Goal: Entertainment & Leisure: Browse casually

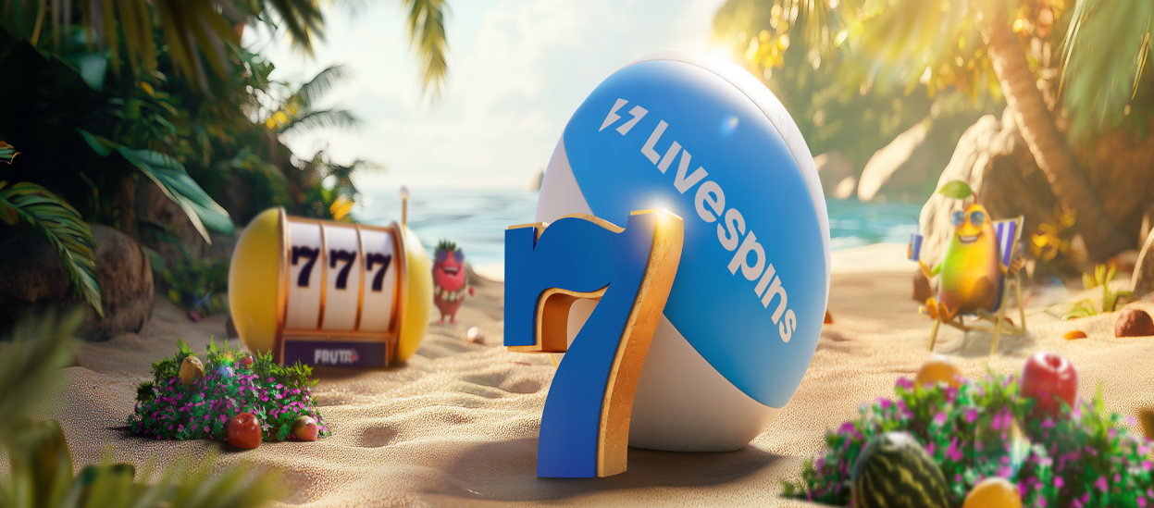
click at [98, 77] on button "Kirjaudu" at bounding box center [128, 66] width 60 height 19
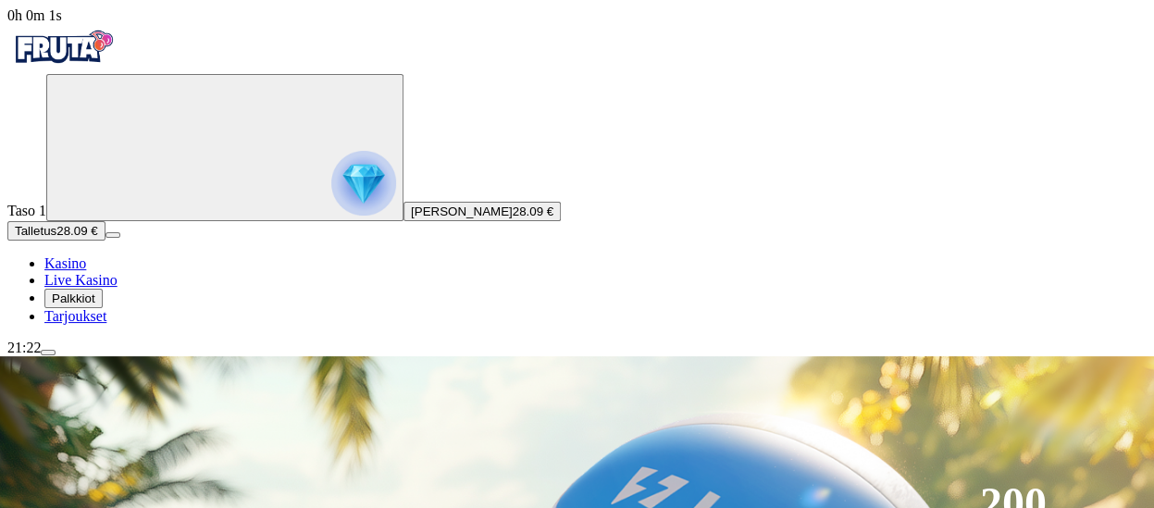
click at [181, 325] on div "Taso 1 Eero Alinikula 28.09 € Talletus 28.09 € Kasino Live Kasino Palkkiot Tarj…" at bounding box center [576, 199] width 1139 height 251
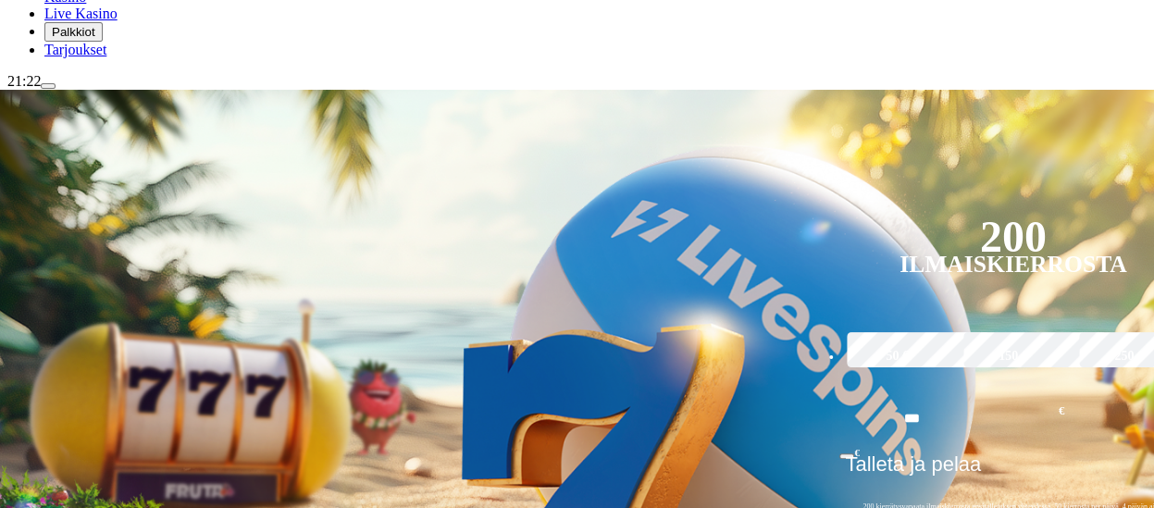
scroll to position [296, 0]
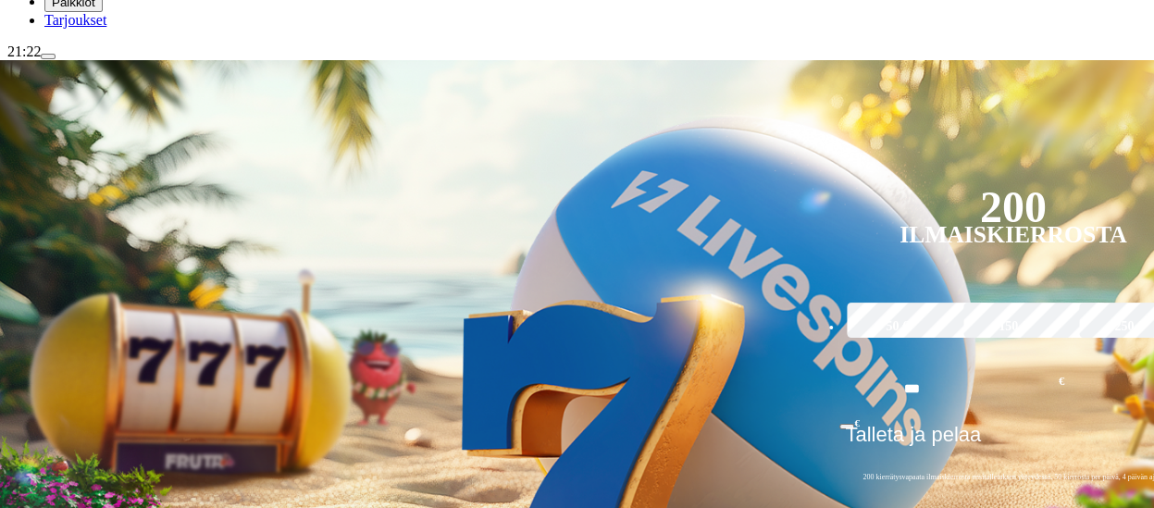
type input "**********"
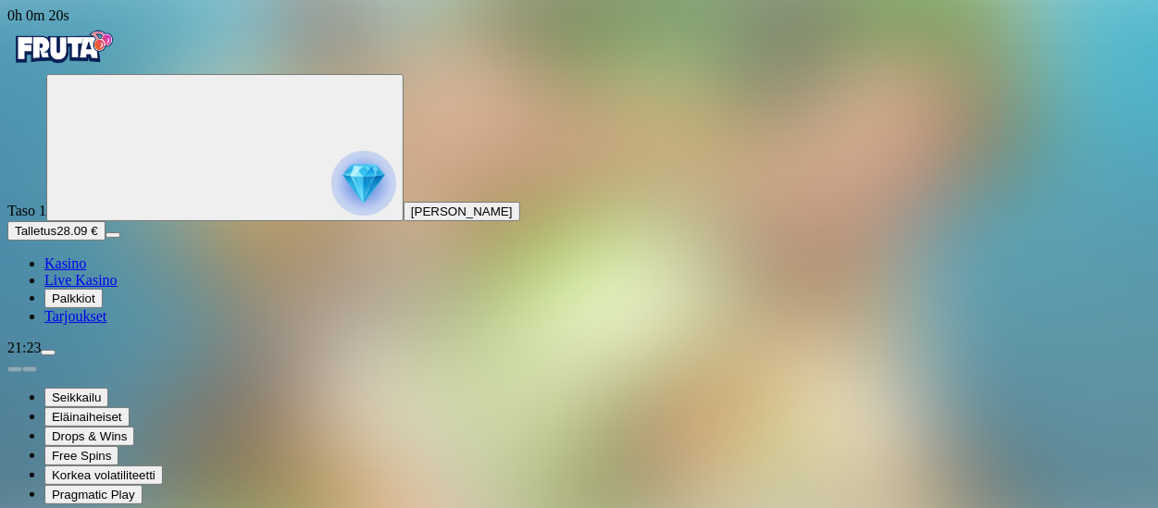
type input "*****"
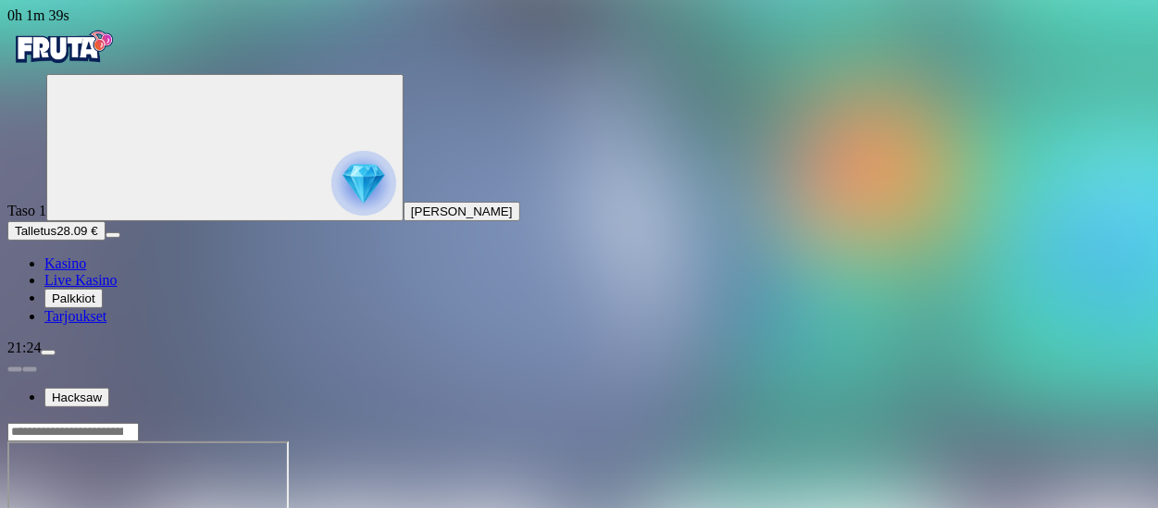
click at [183, 233] on div "Taso 1 Eero Alinikula Talletus 28.09 € Kasino Live Kasino Palkkiot Tarjoukset" at bounding box center [578, 199] width 1143 height 251
click at [331, 195] on img "Primary" at bounding box center [363, 183] width 65 height 65
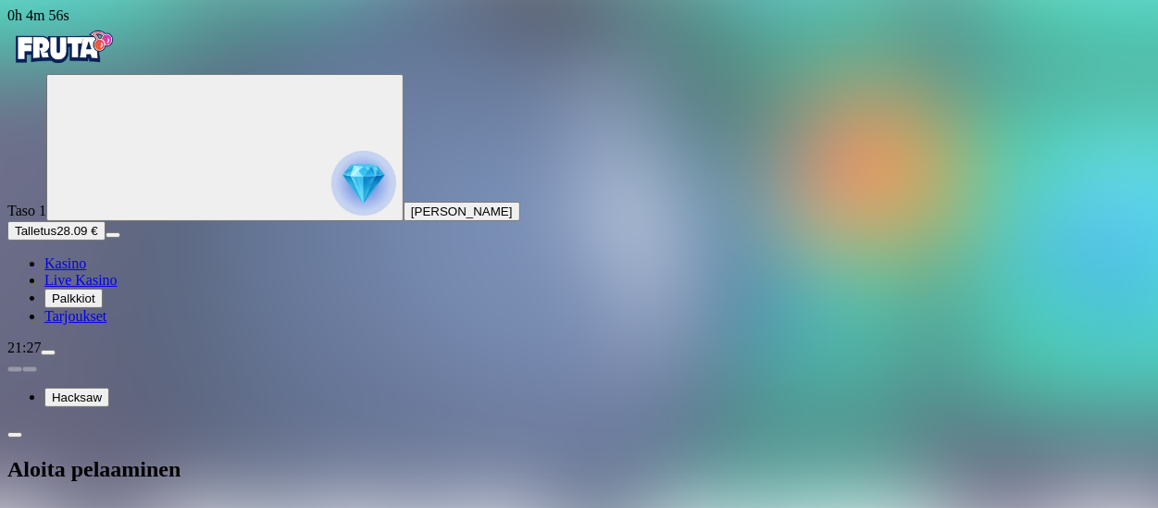
click at [403, 221] on button "[PERSON_NAME]" at bounding box center [461, 211] width 117 height 19
click at [331, 216] on img "Primary" at bounding box center [363, 183] width 65 height 65
click at [15, 507] on span "close icon" at bounding box center [15, 514] width 0 height 0
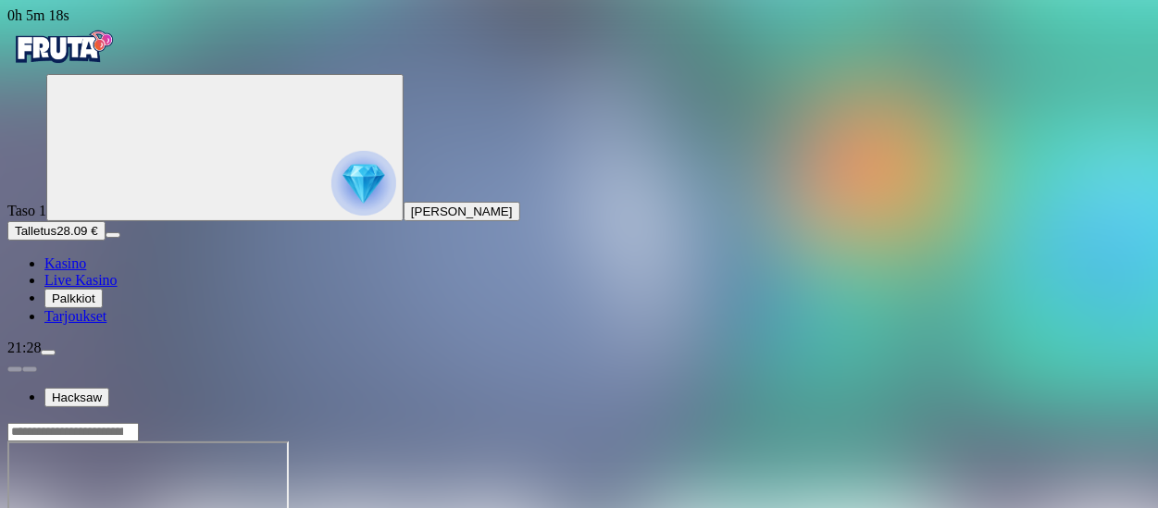
click at [183, 325] on div "Taso 1 Eero Alinikula Talletus 28.09 € Kasino Live Kasino Palkkiot Tarjoukset" at bounding box center [578, 199] width 1143 height 251
click at [86, 271] on span "Kasino" at bounding box center [65, 263] width 42 height 16
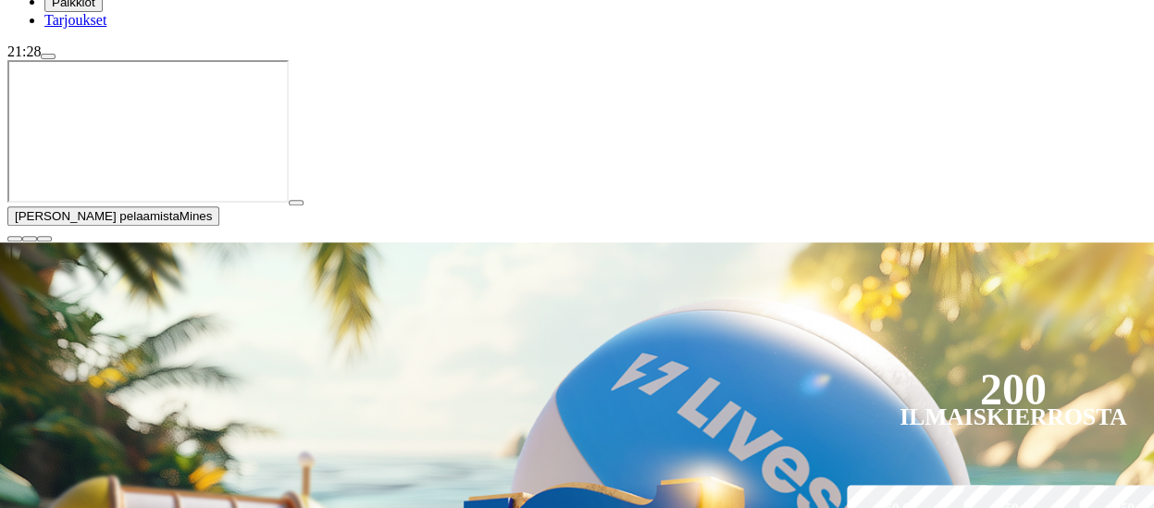
scroll to position [333, 0]
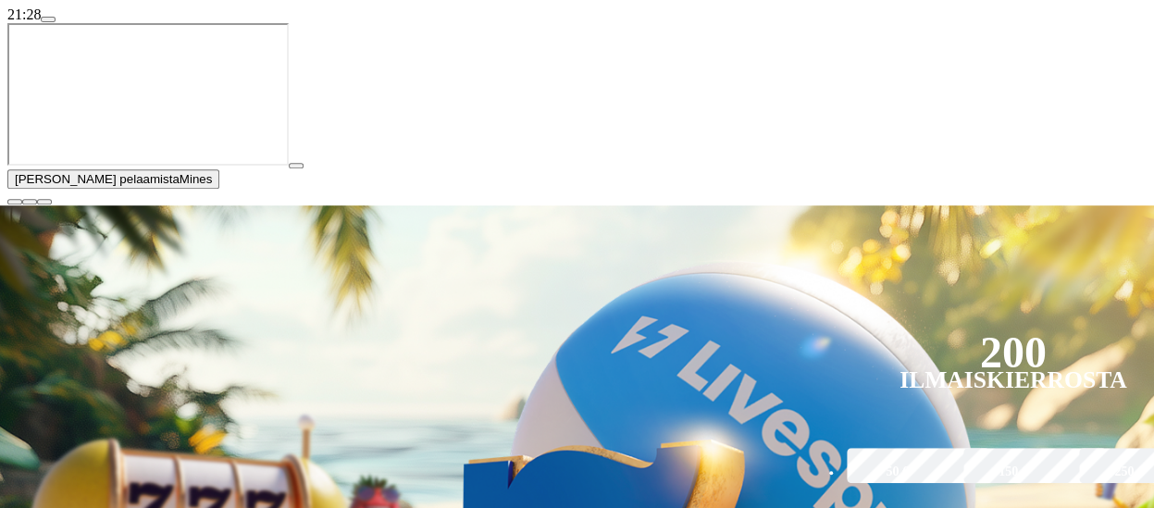
type input "*****"
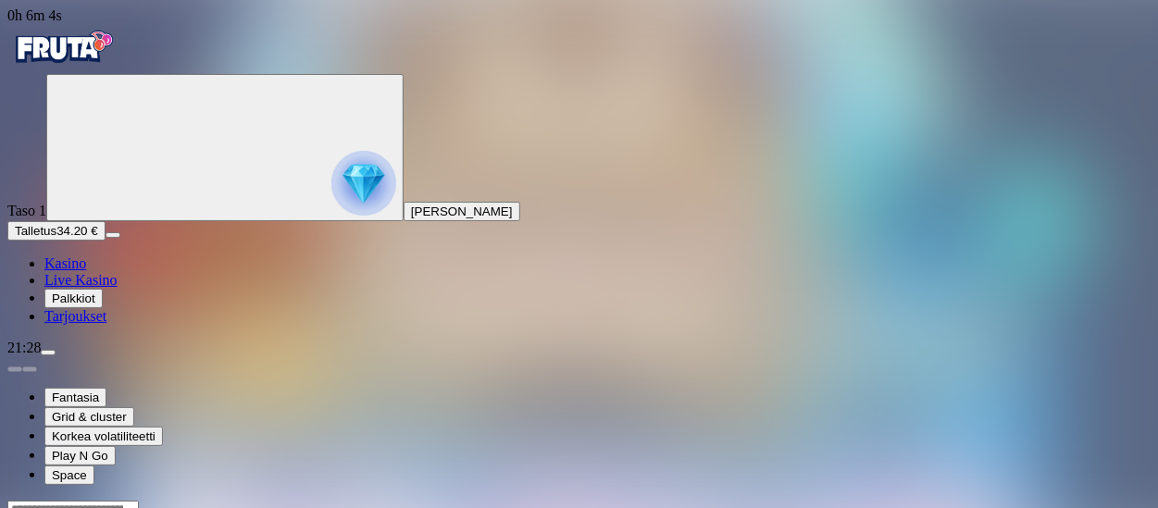
click at [86, 271] on link "Kasino" at bounding box center [65, 263] width 42 height 16
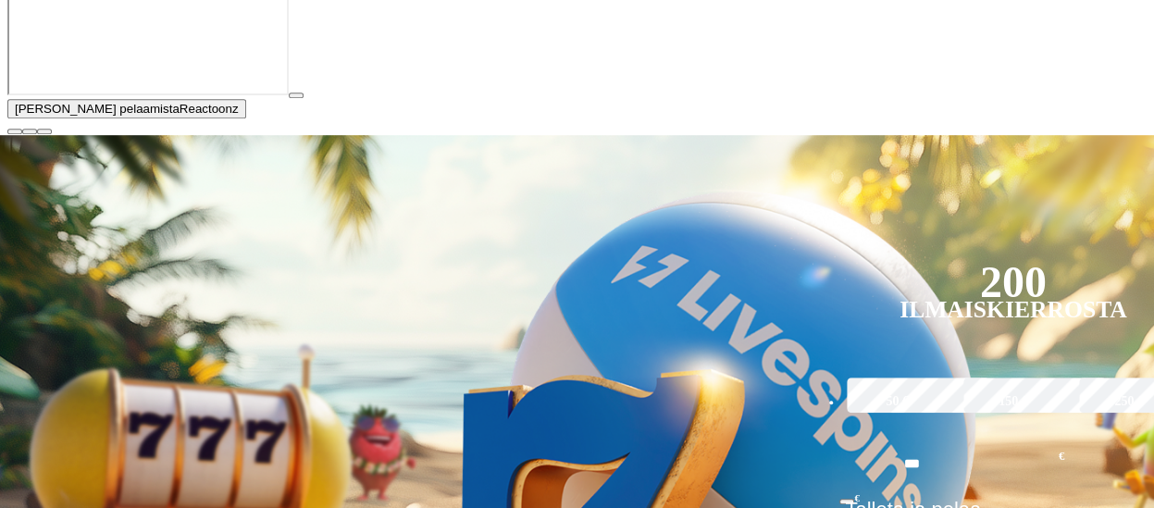
scroll to position [407, 0]
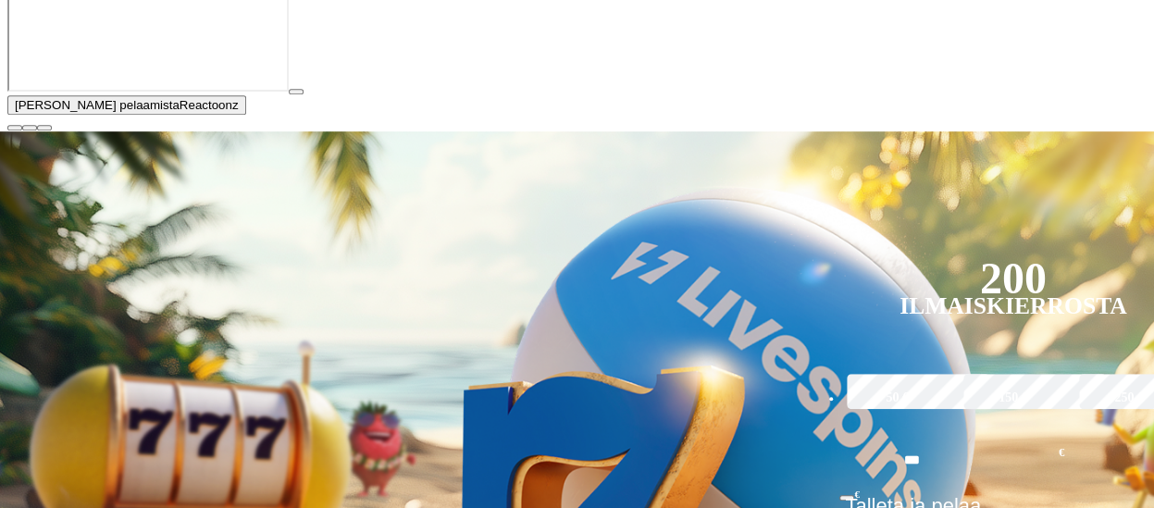
type input "****"
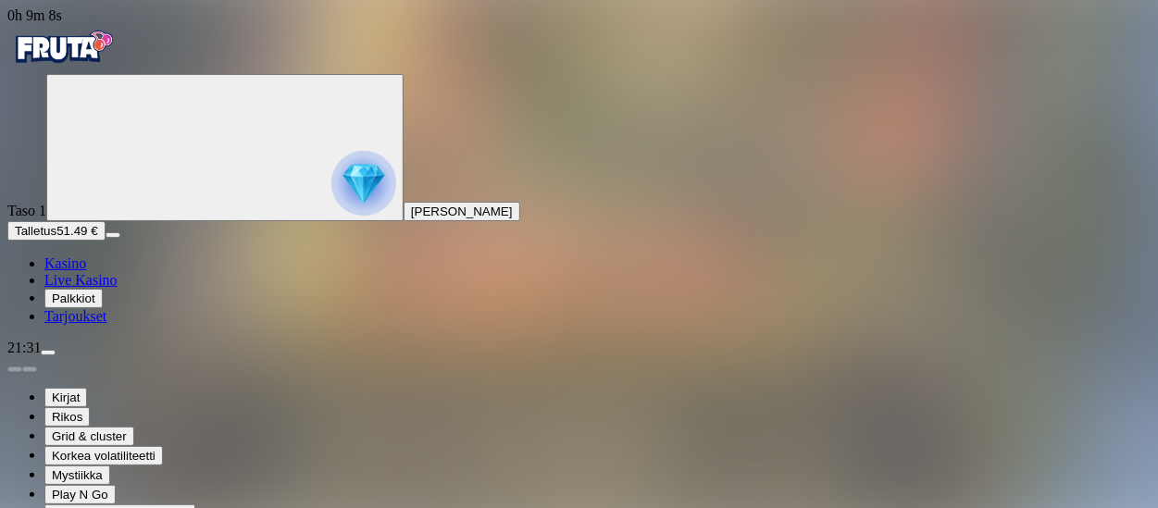
click at [86, 271] on span "Kasino" at bounding box center [65, 263] width 42 height 16
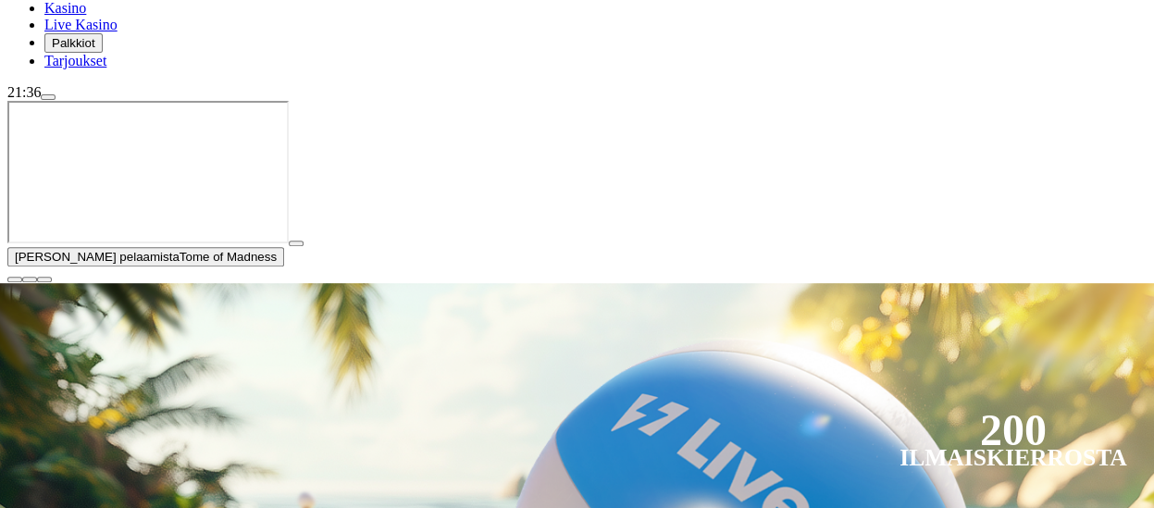
scroll to position [259, 0]
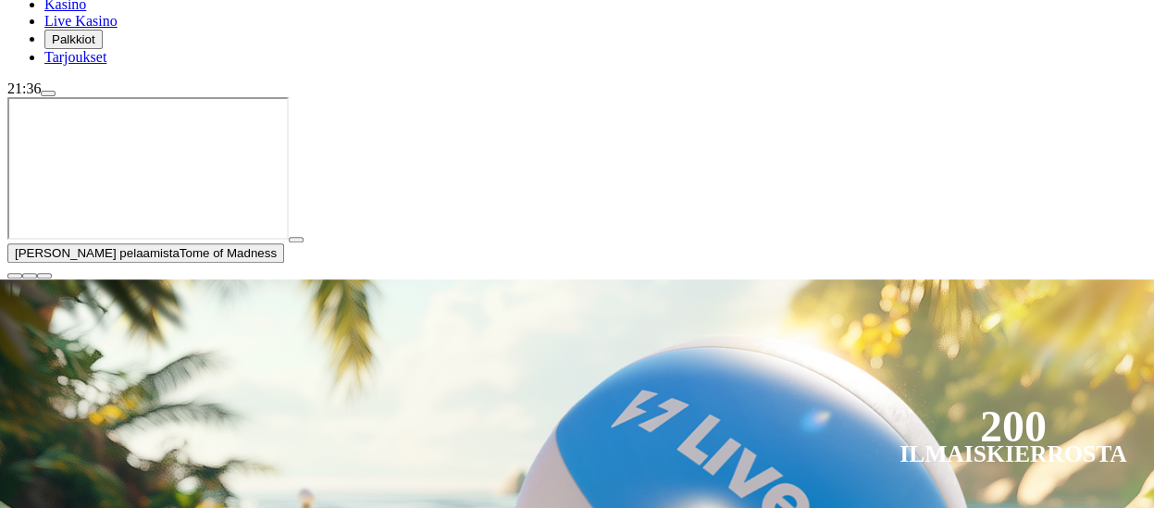
click at [15, 276] on span "close icon" at bounding box center [15, 276] width 0 height 0
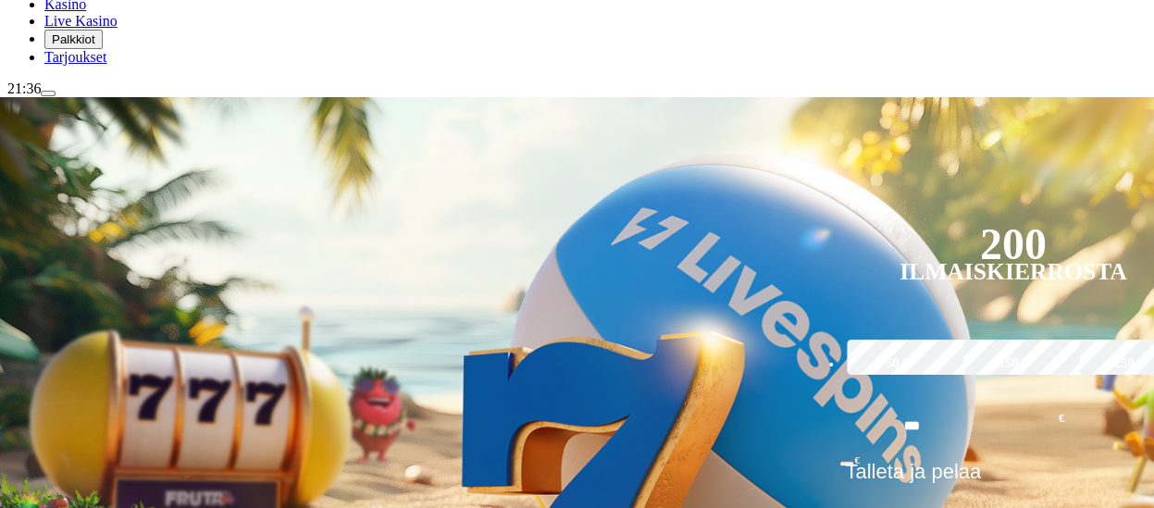
type input "********"
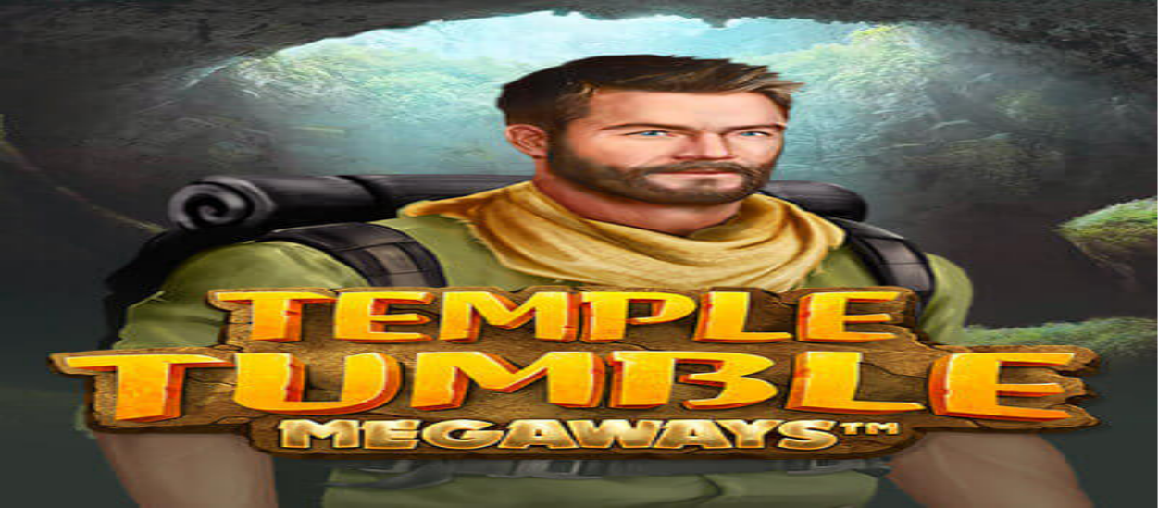
click at [136, 356] on div "22:03" at bounding box center [578, 348] width 1143 height 17
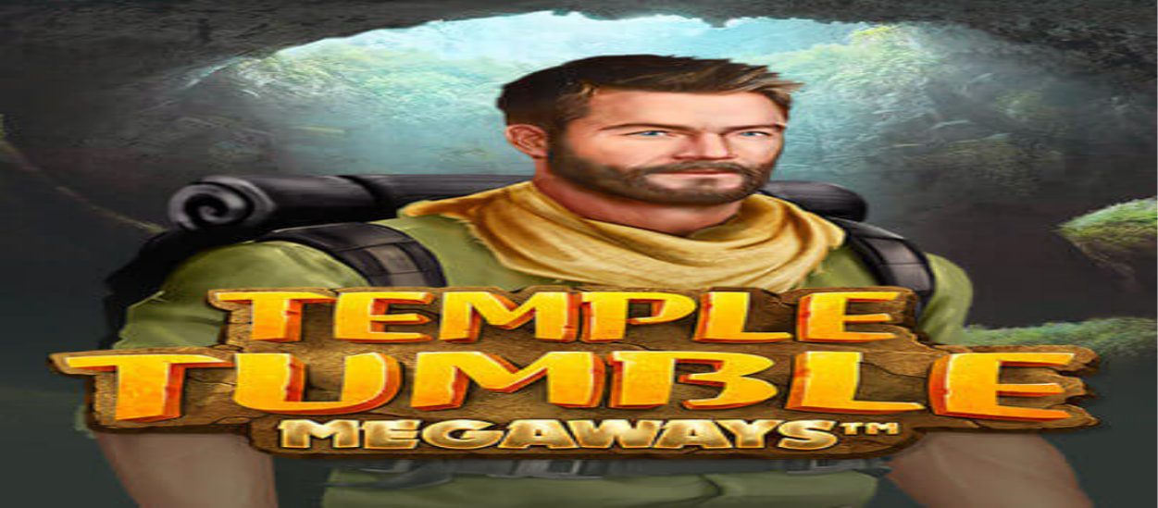
click at [120, 356] on div "22:03" at bounding box center [578, 348] width 1143 height 17
click at [118, 288] on span "Live Kasino" at bounding box center [80, 280] width 73 height 16
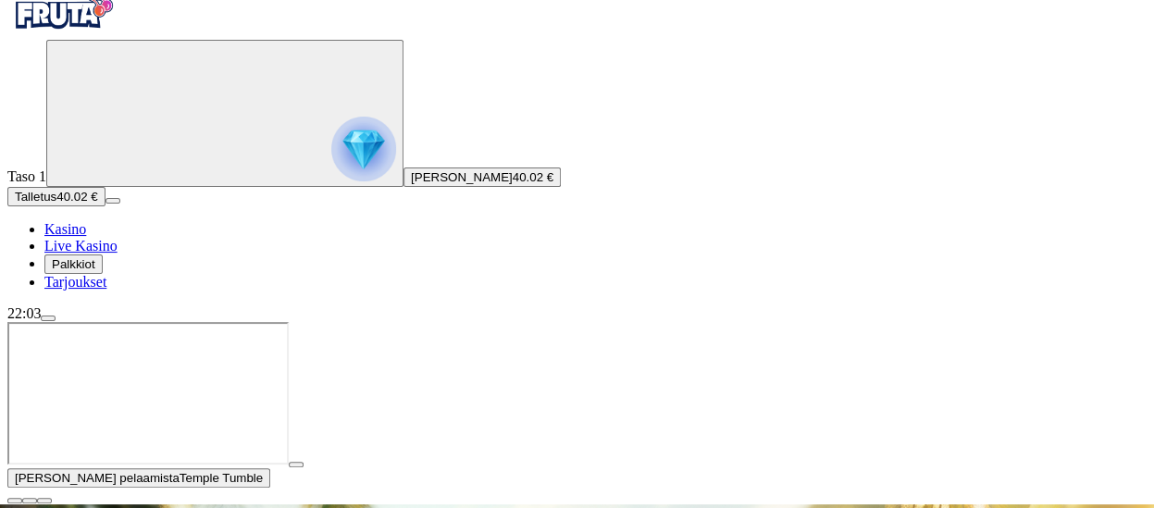
scroll to position [37, 0]
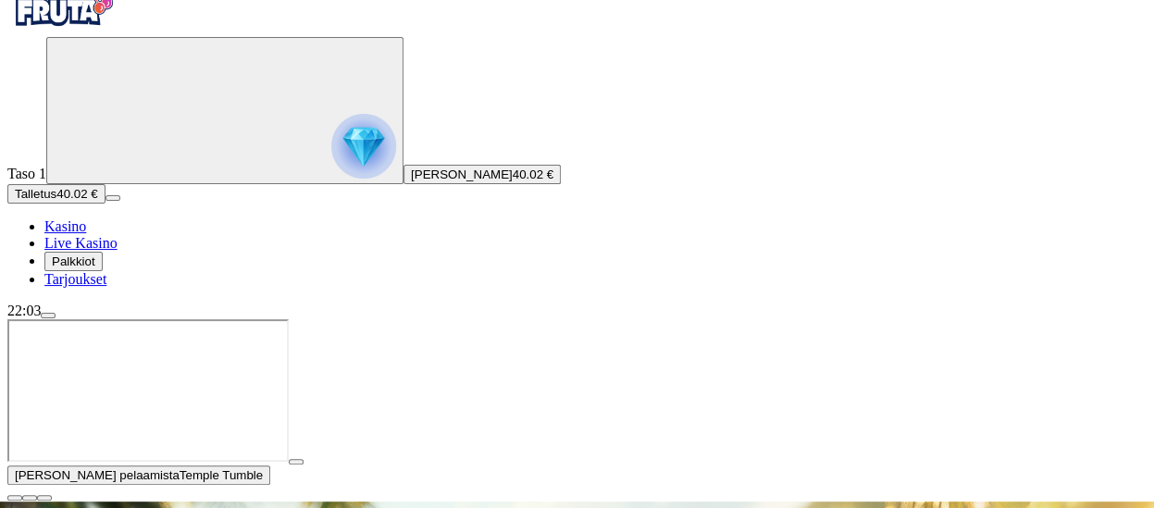
click at [15, 498] on span "close icon" at bounding box center [15, 498] width 0 height 0
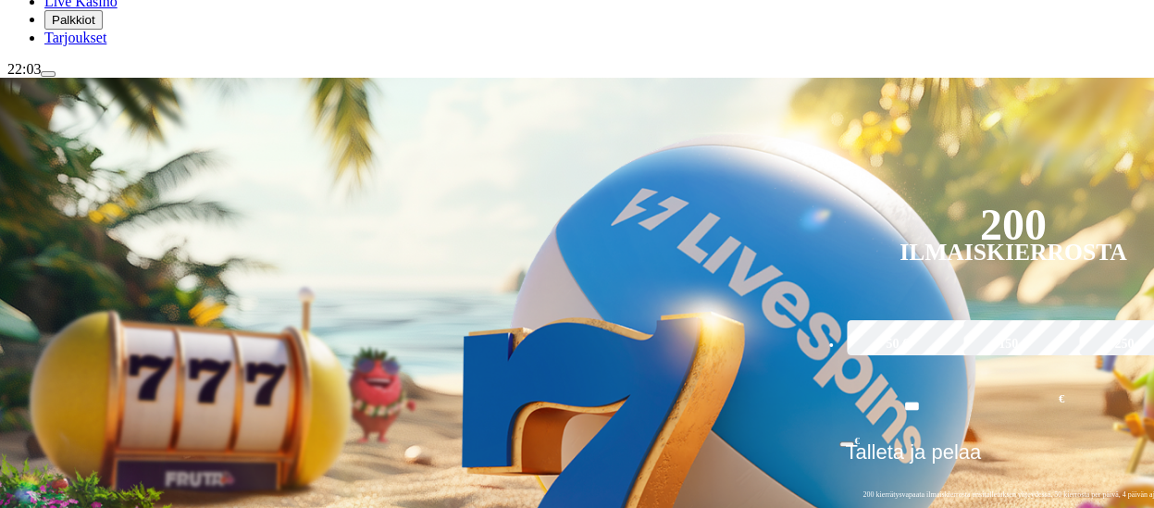
scroll to position [296, 0]
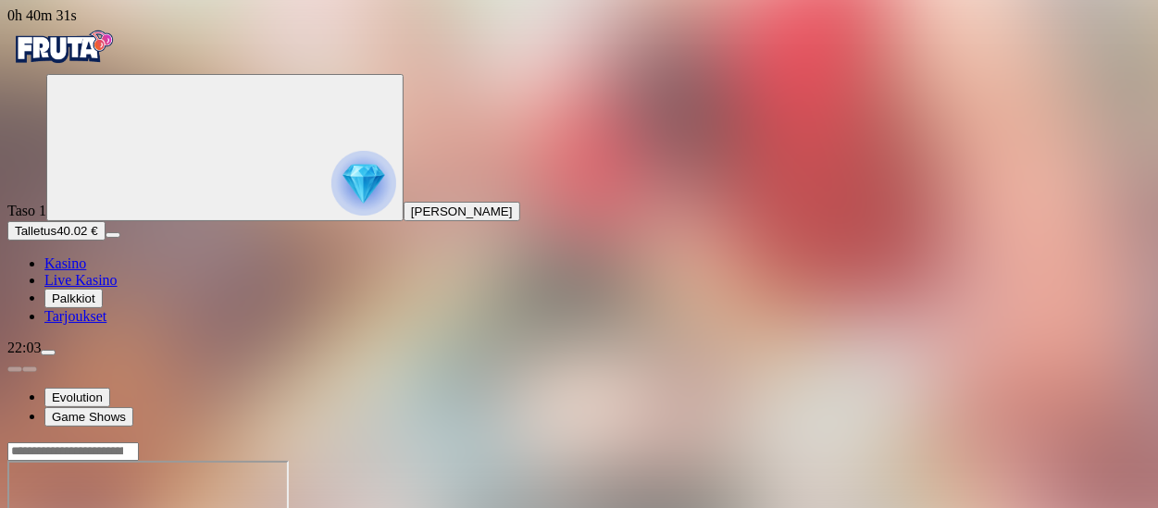
click at [139, 442] on input "Search" at bounding box center [72, 451] width 131 height 19
type input "*********"
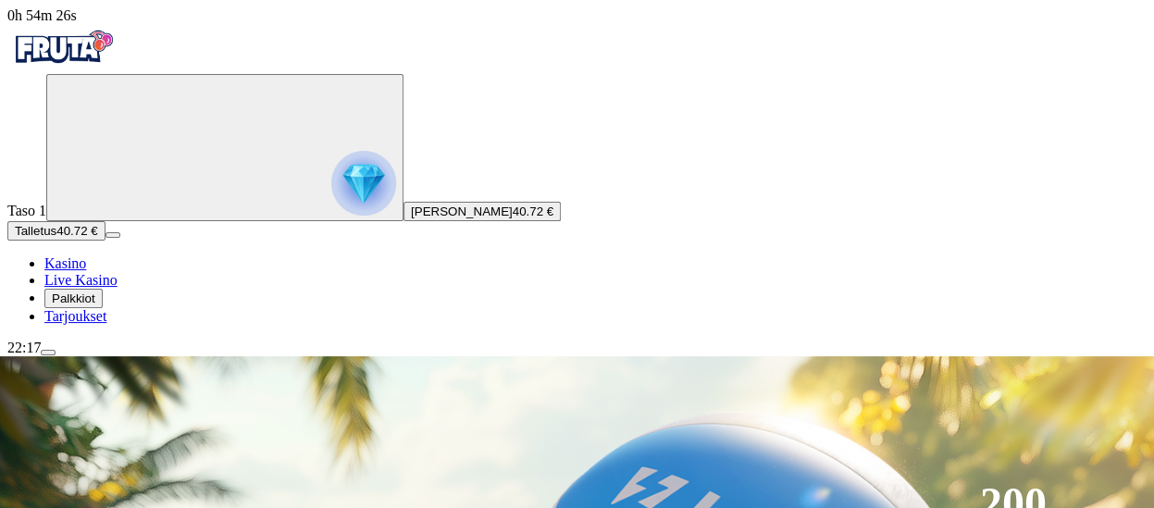
click at [87, 356] on div "22:17" at bounding box center [576, 348] width 1139 height 17
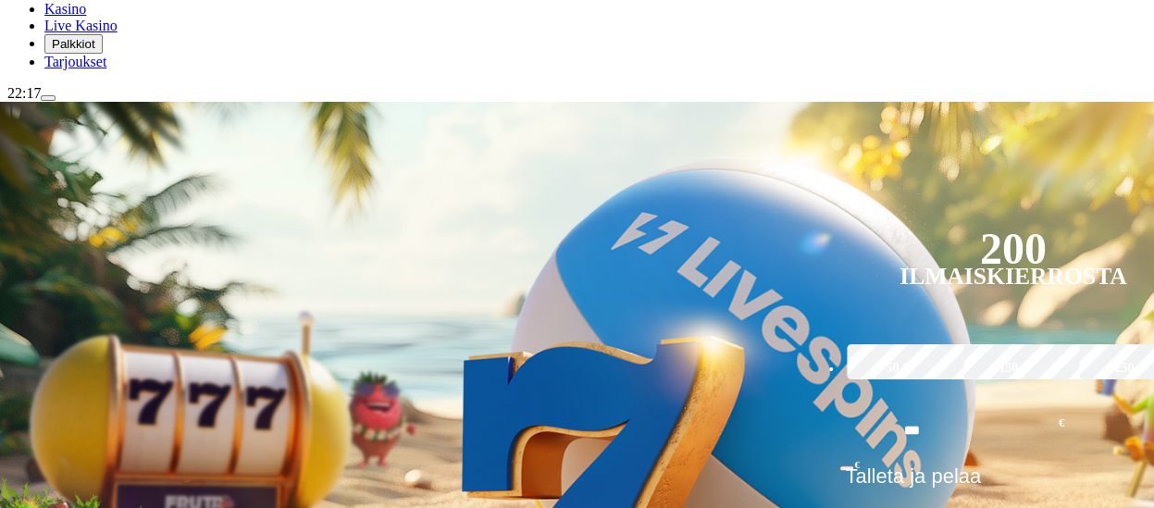
scroll to position [296, 0]
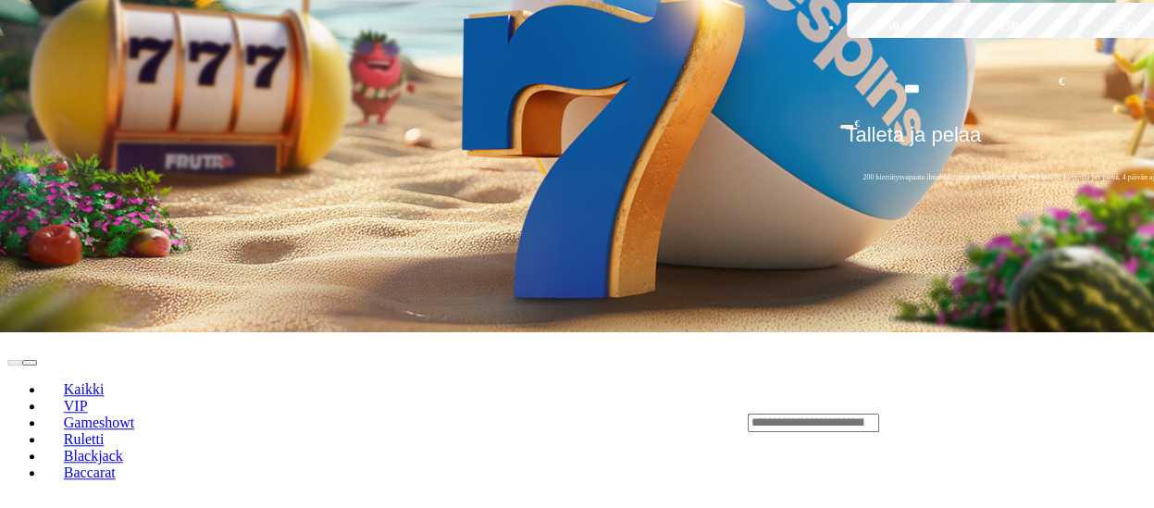
scroll to position [629, 0]
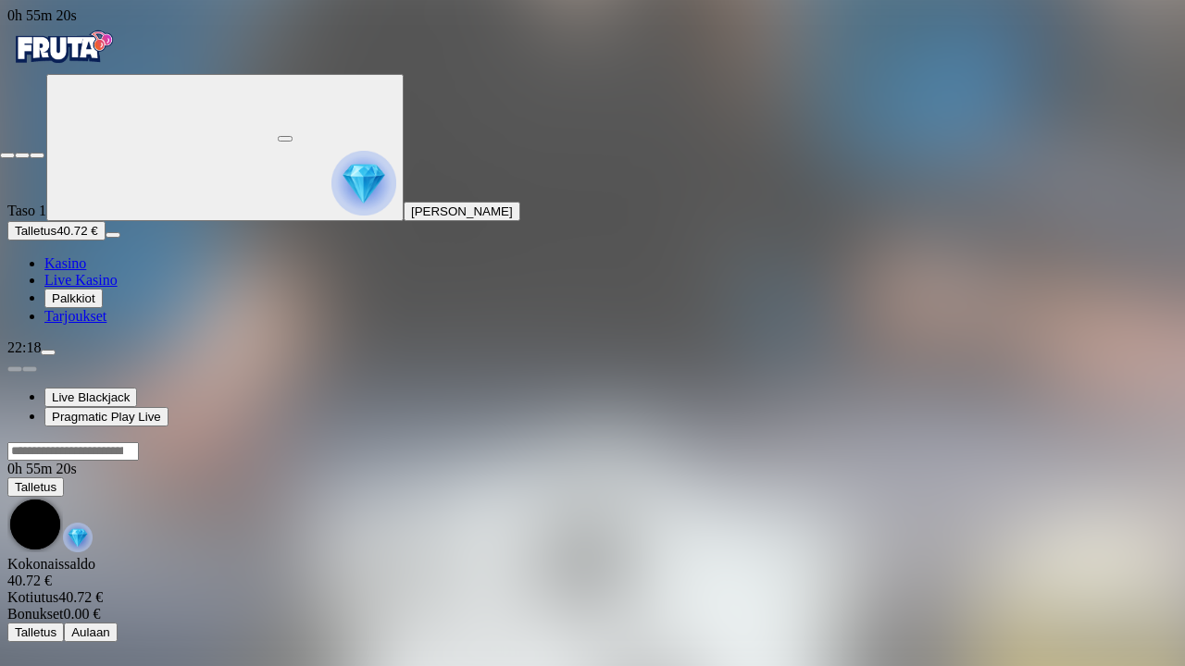
click at [7, 155] on span "close icon" at bounding box center [7, 155] width 0 height 0
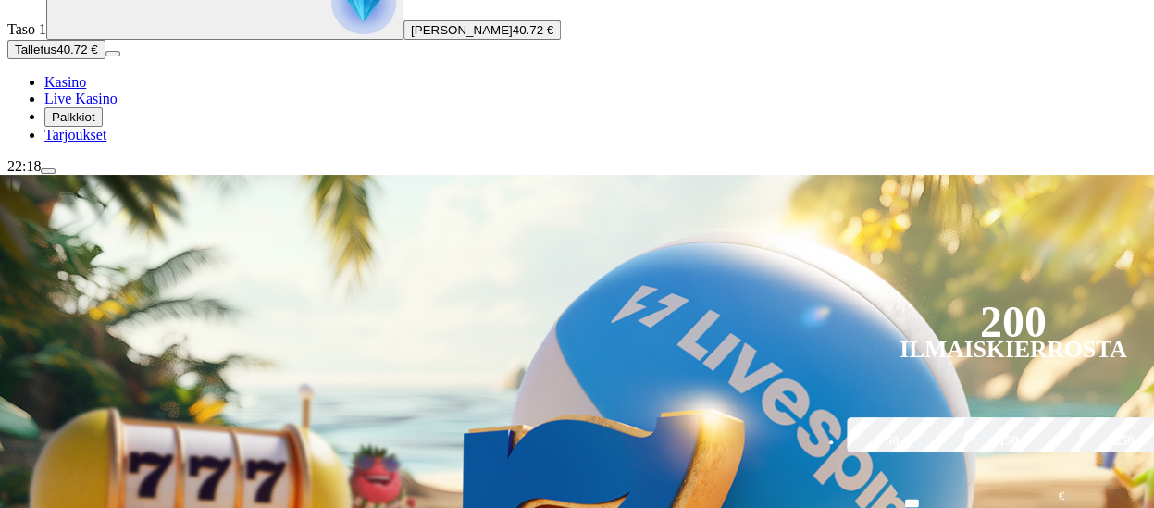
scroll to position [185, 0]
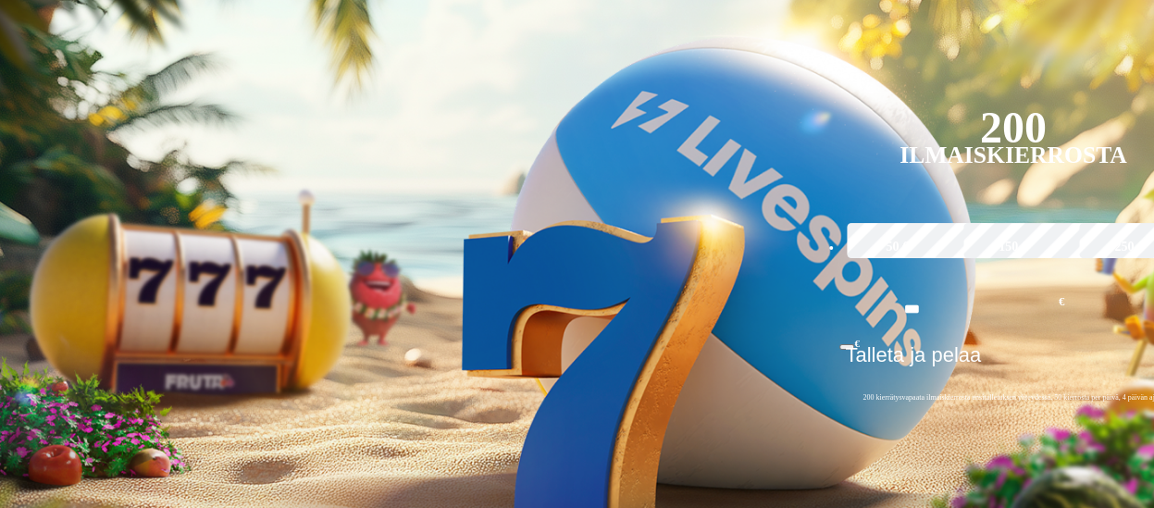
scroll to position [407, 0]
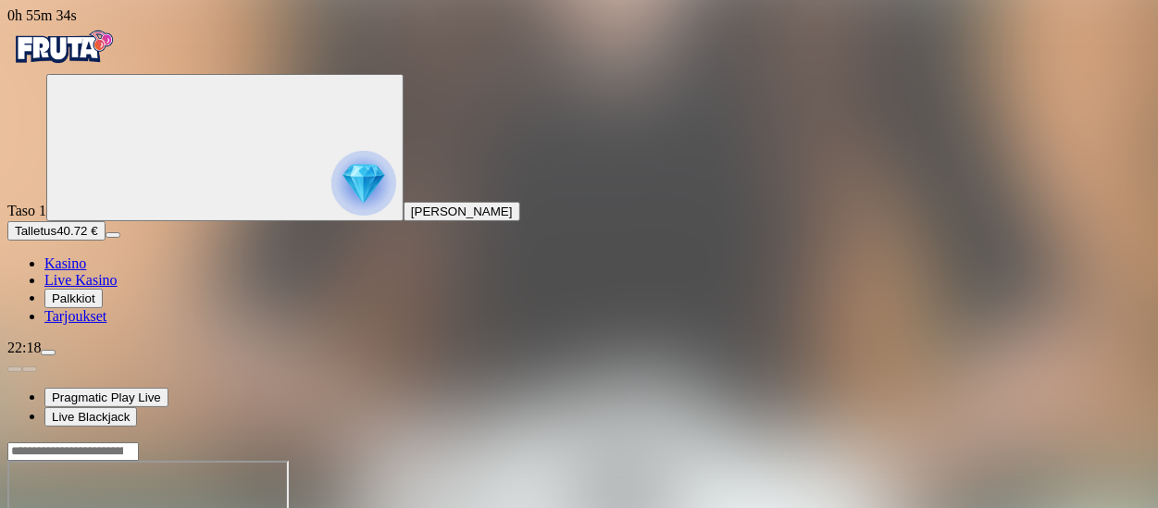
click at [81, 271] on span "Kasino" at bounding box center [65, 263] width 42 height 16
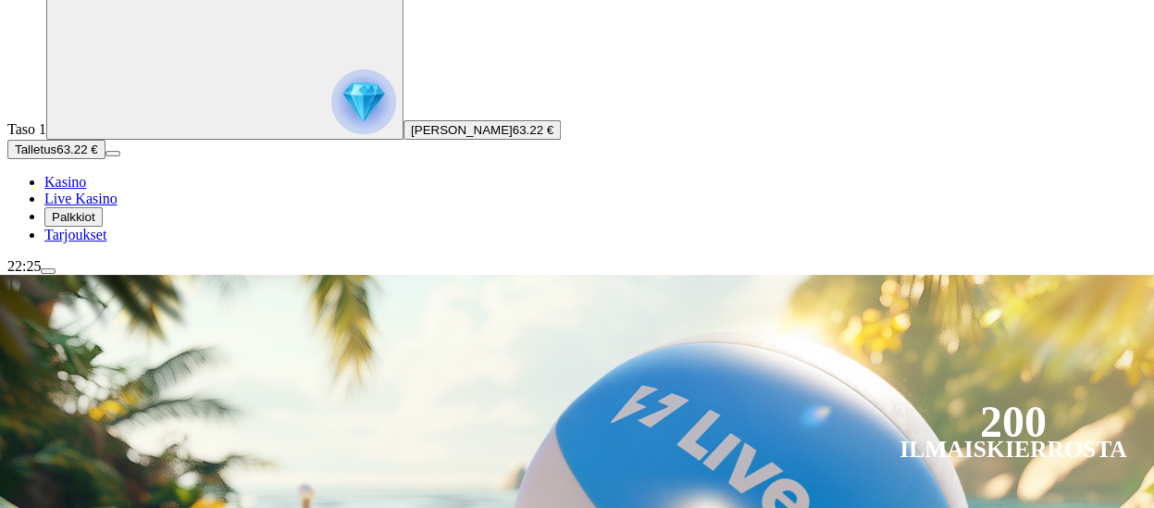
scroll to position [111, 0]
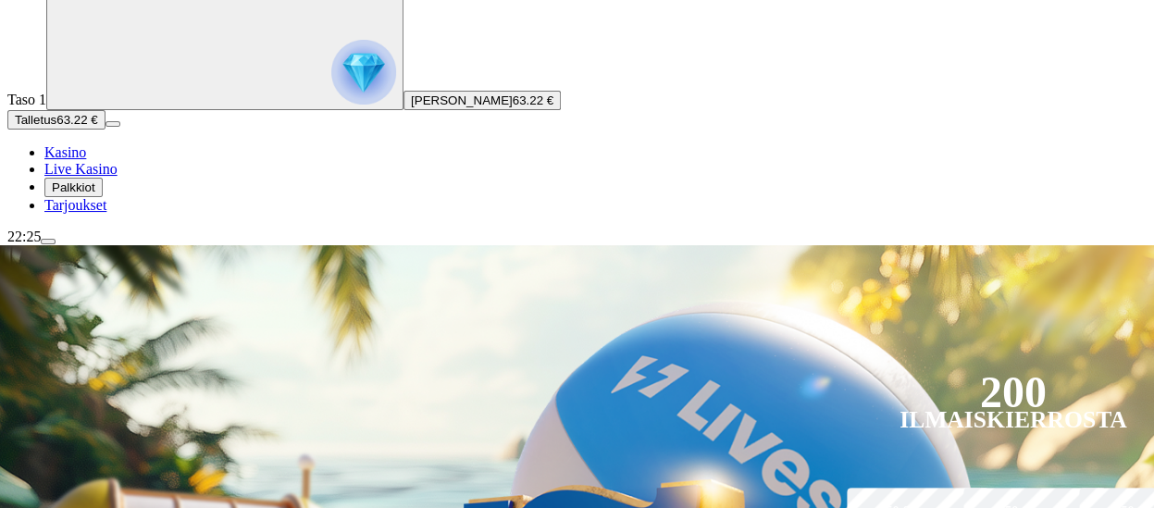
type input "*****"
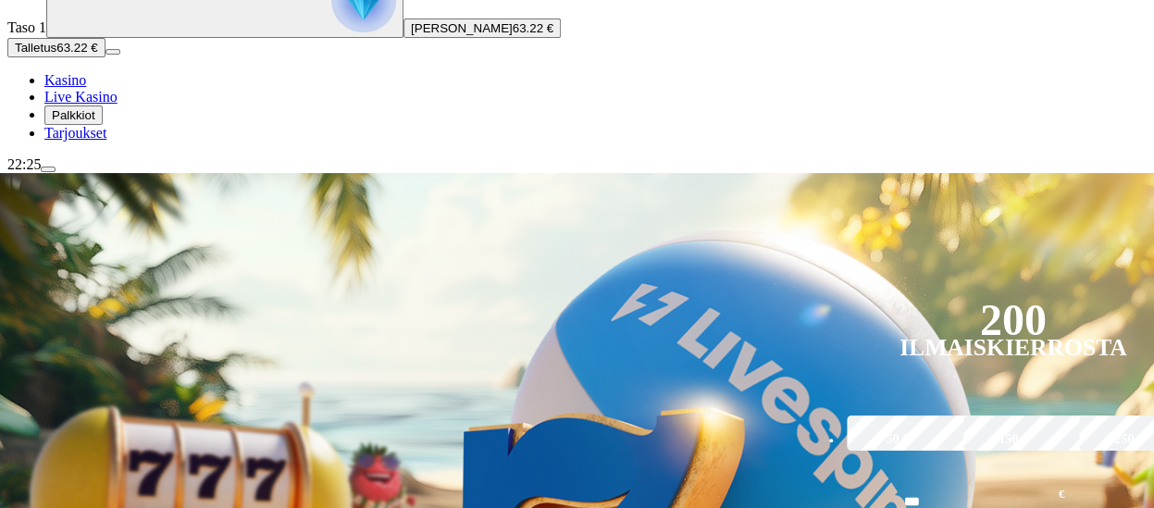
scroll to position [185, 0]
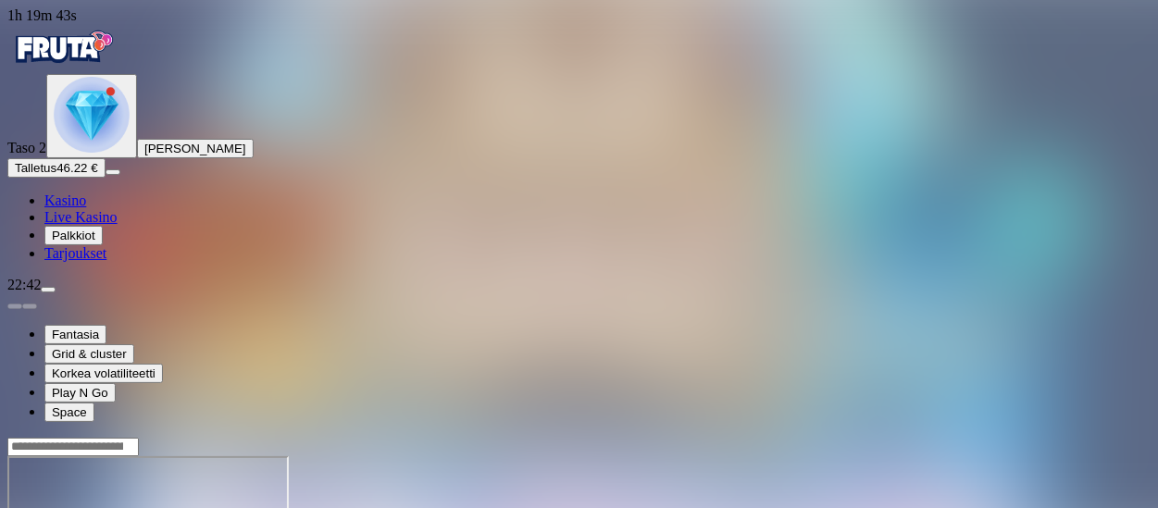
click at [139, 438] on input "Search" at bounding box center [72, 447] width 131 height 19
type input "*********"
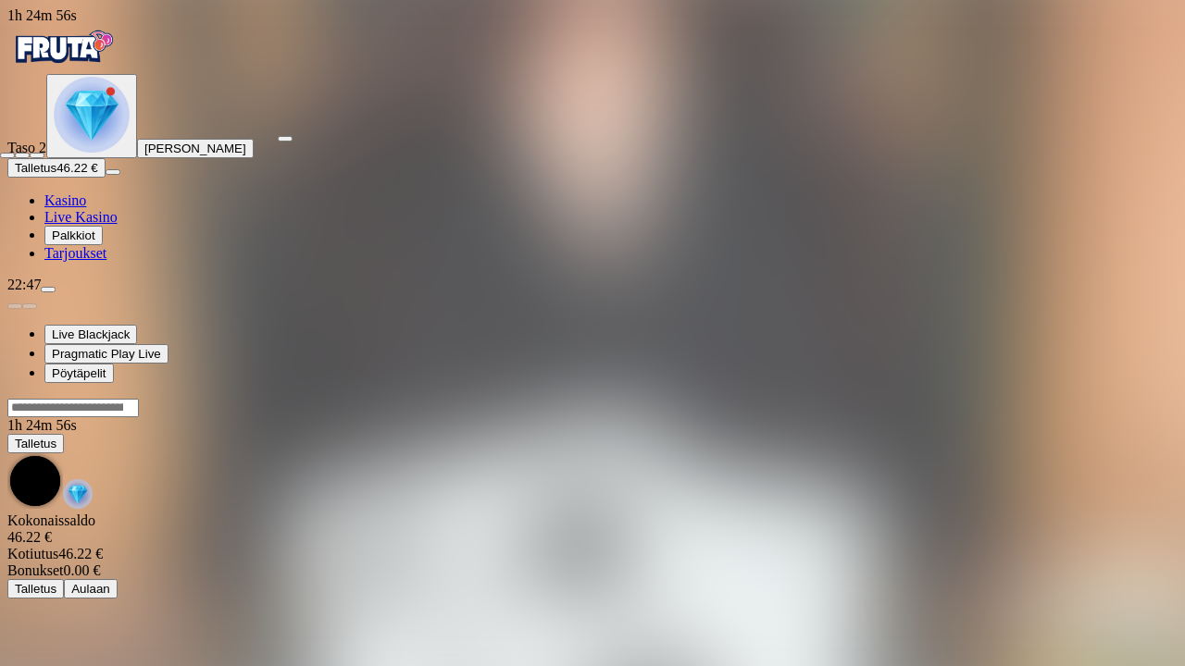
click at [7, 155] on span "close icon" at bounding box center [7, 155] width 0 height 0
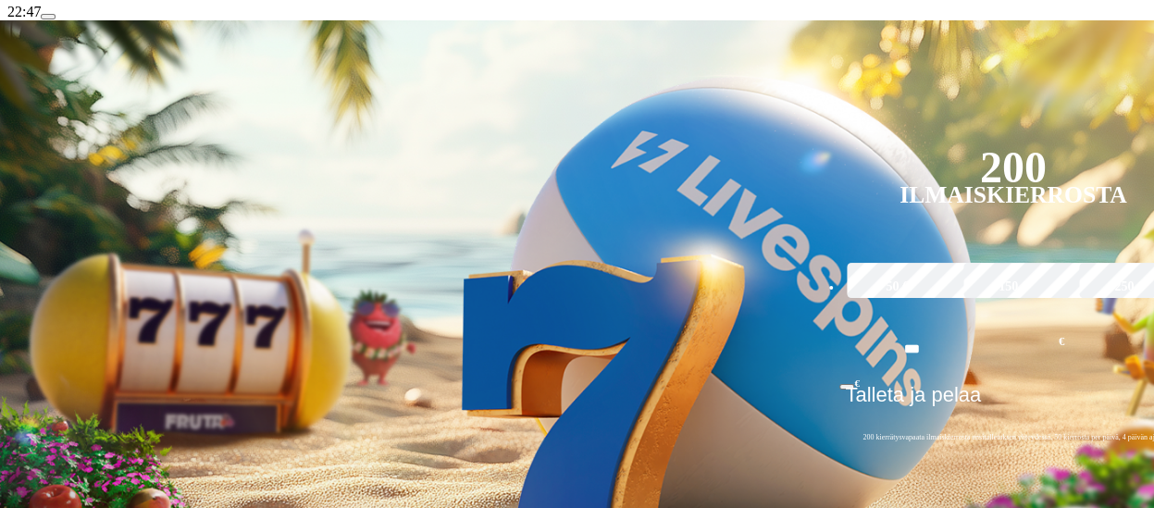
scroll to position [296, 0]
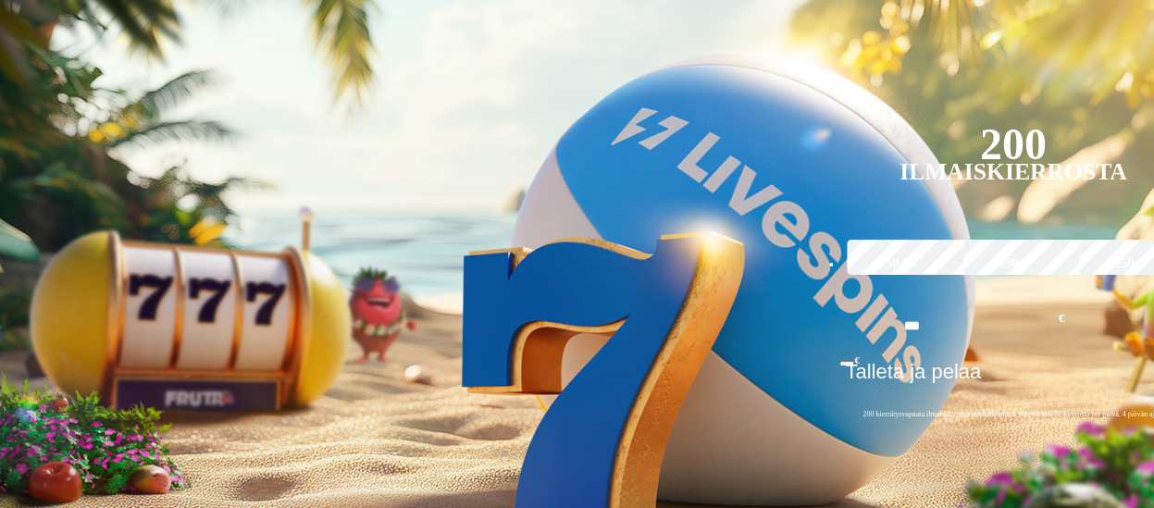
type input "*****"
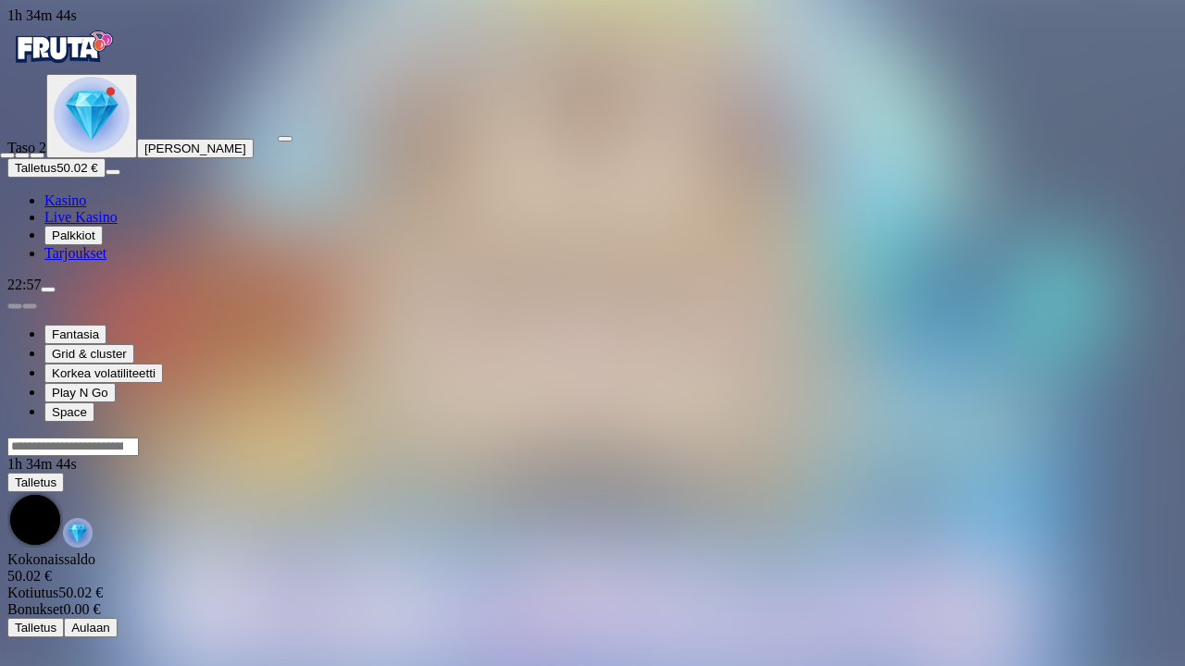
click at [7, 155] on span "close icon" at bounding box center [7, 155] width 0 height 0
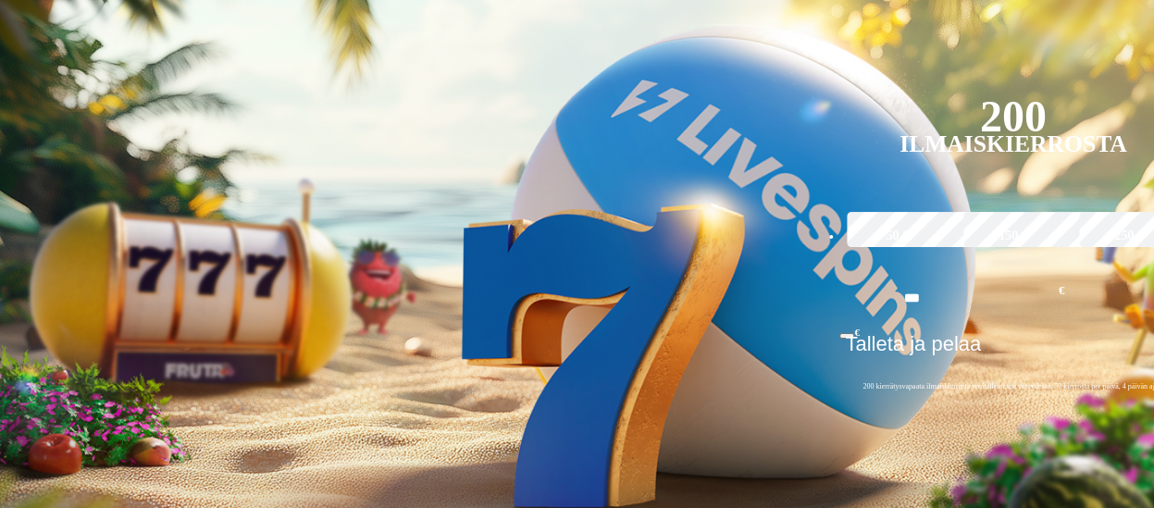
scroll to position [333, 0]
